Goal: Task Accomplishment & Management: Use online tool/utility

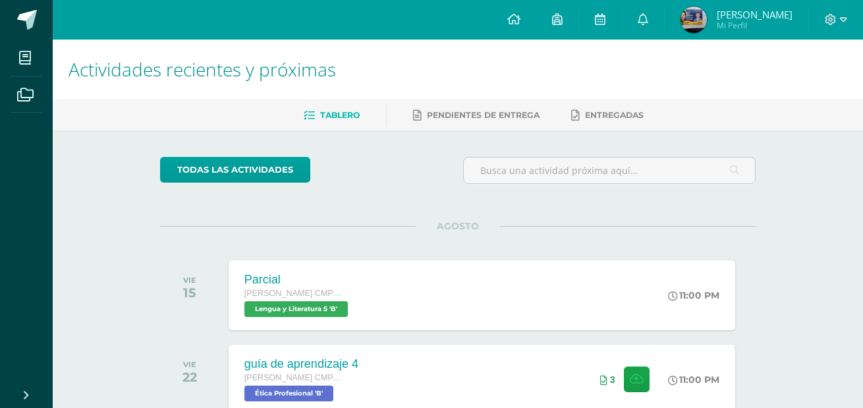
scroll to position [82, 0]
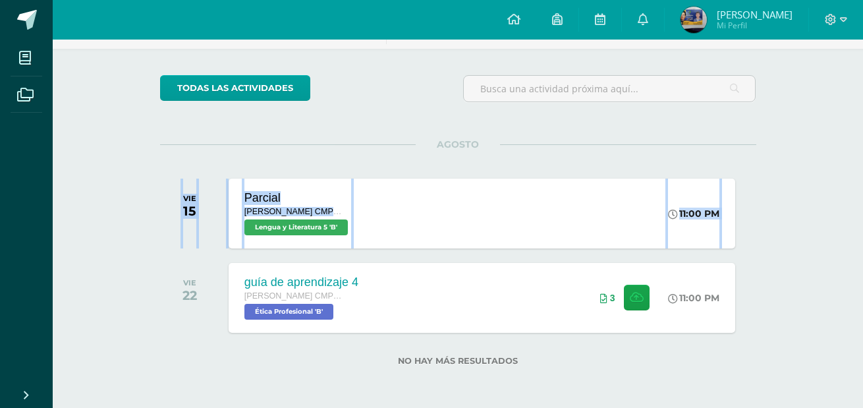
click at [809, 139] on div "Actividades recientes y próximas Tablero Pendientes de entrega Entregadas todas…" at bounding box center [458, 183] width 811 height 450
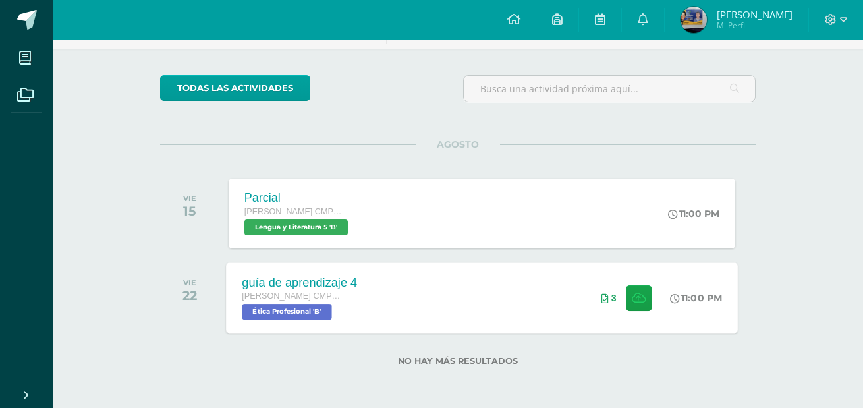
click at [517, 294] on div "guía de aprendizaje 4 Quinto Bachillerato CMP Bachillerato en CCLL con Orientac…" at bounding box center [482, 297] width 512 height 71
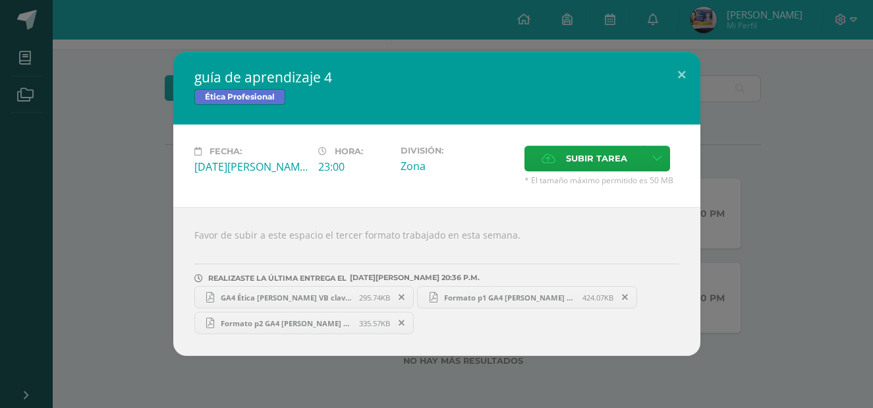
click at [405, 296] on icon at bounding box center [402, 297] width 6 height 9
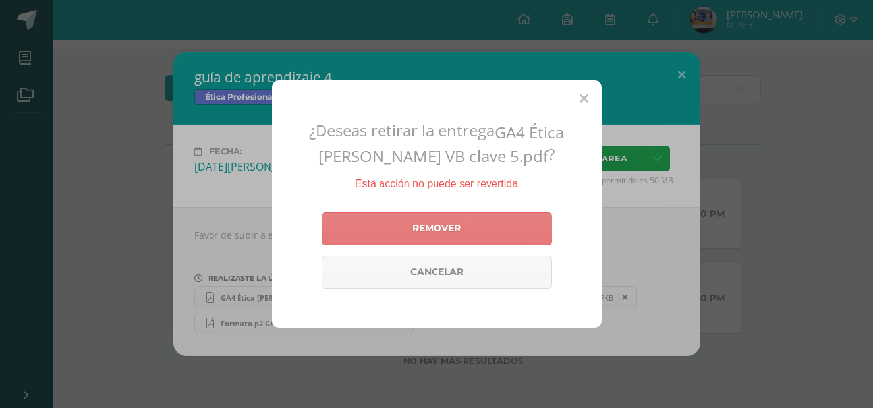
click at [433, 238] on link "Remover" at bounding box center [437, 228] width 231 height 33
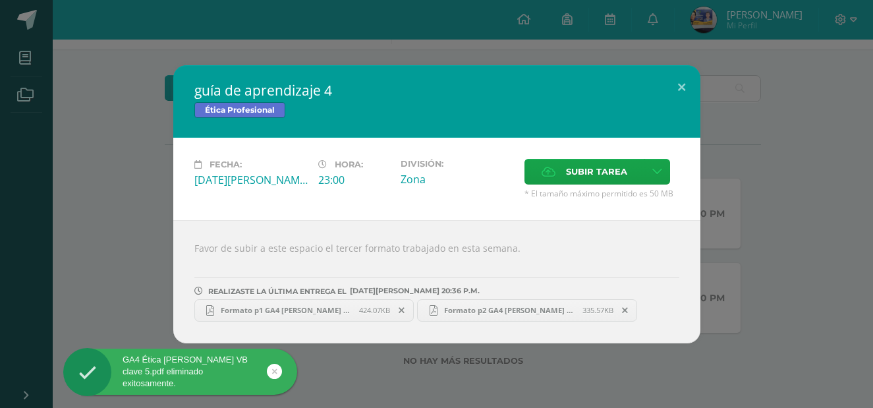
click at [403, 309] on icon at bounding box center [402, 310] width 6 height 9
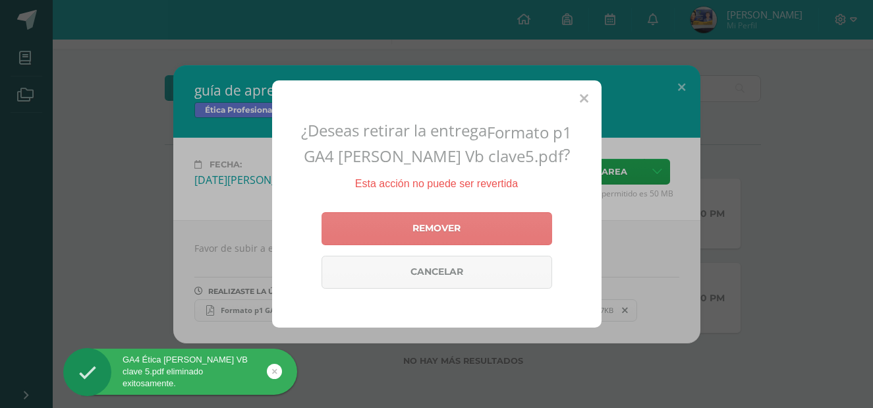
click at [399, 230] on link "Remover" at bounding box center [437, 228] width 231 height 33
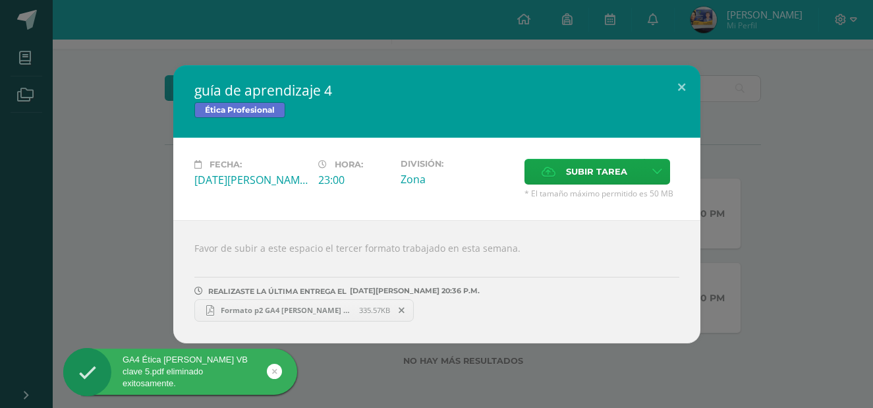
click at [401, 310] on icon at bounding box center [402, 310] width 6 height 9
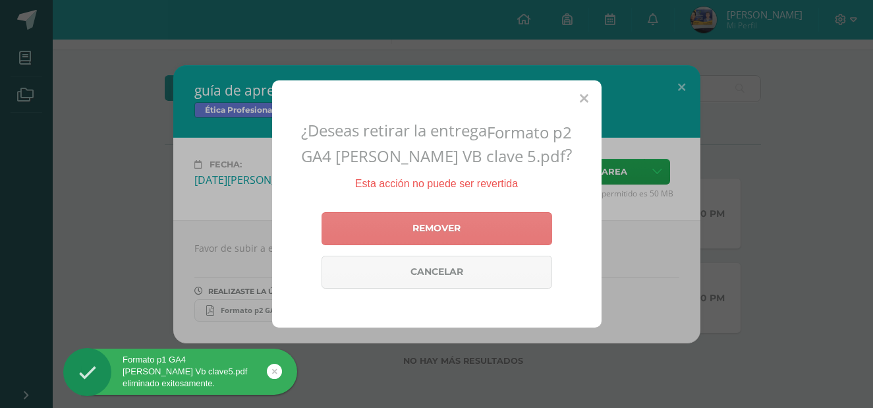
click at [401, 240] on link "Remover" at bounding box center [437, 228] width 231 height 33
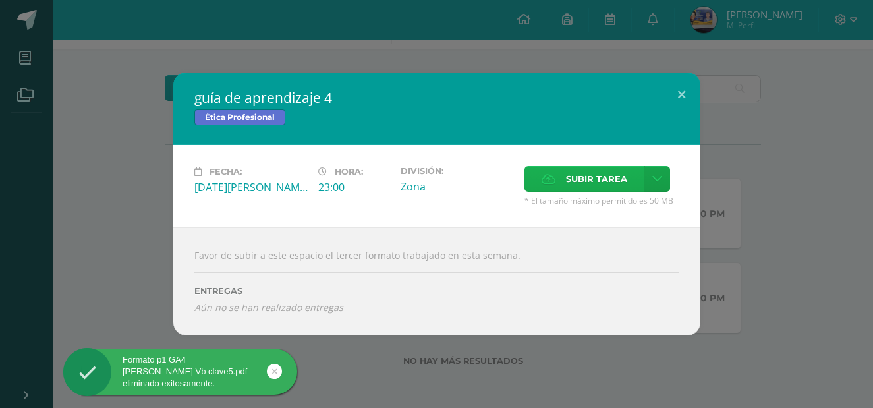
click at [592, 185] on span "Subir tarea" at bounding box center [596, 179] width 61 height 24
click at [0, 0] on input "Subir tarea" at bounding box center [0, 0] width 0 height 0
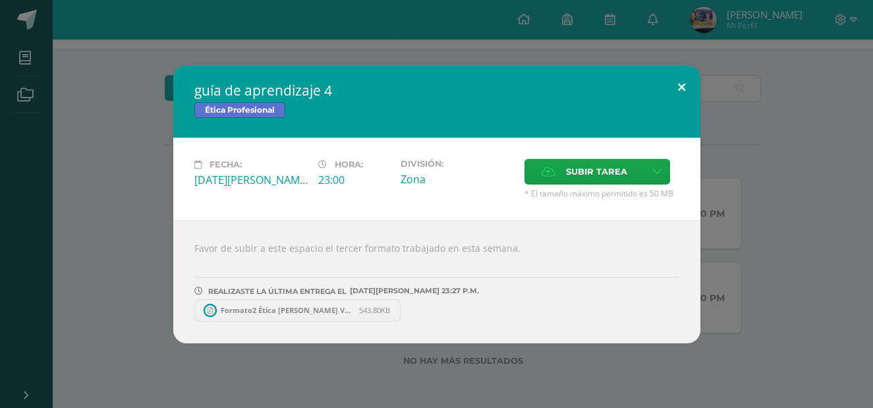
click at [675, 82] on button at bounding box center [682, 87] width 38 height 45
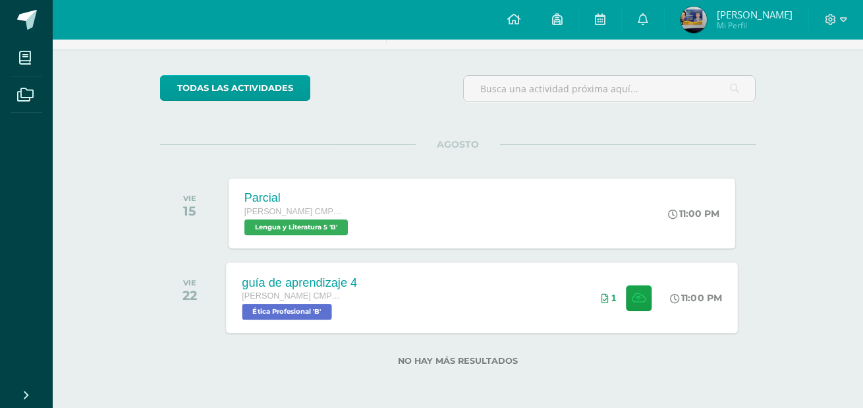
click at [480, 302] on div "guía de aprendizaje 4 Quinto Bachillerato CMP Bachillerato en CCLL con Orientac…" at bounding box center [482, 297] width 512 height 71
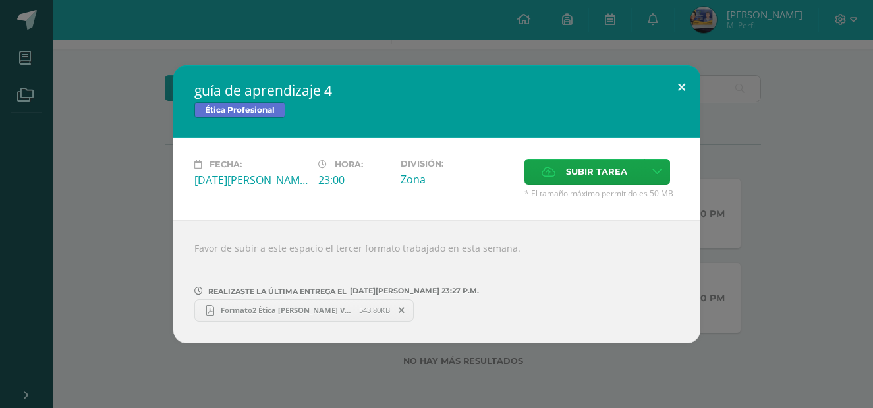
click at [679, 96] on button at bounding box center [682, 87] width 38 height 45
